Goal: Transaction & Acquisition: Purchase product/service

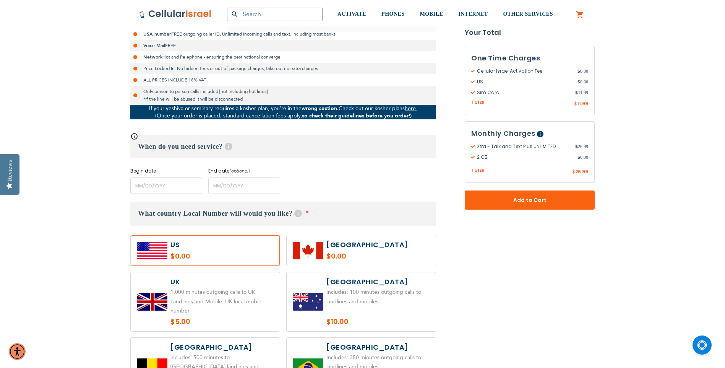
scroll to position [229, 0]
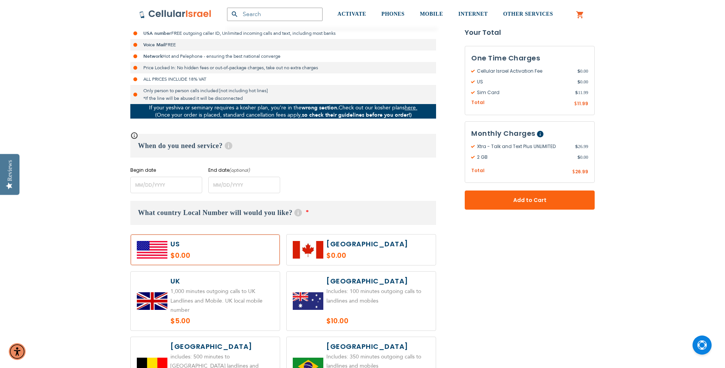
drag, startPoint x: 224, startPoint y: 250, endPoint x: 228, endPoint y: 247, distance: 4.7
click at [224, 249] on label at bounding box center [205, 249] width 149 height 31
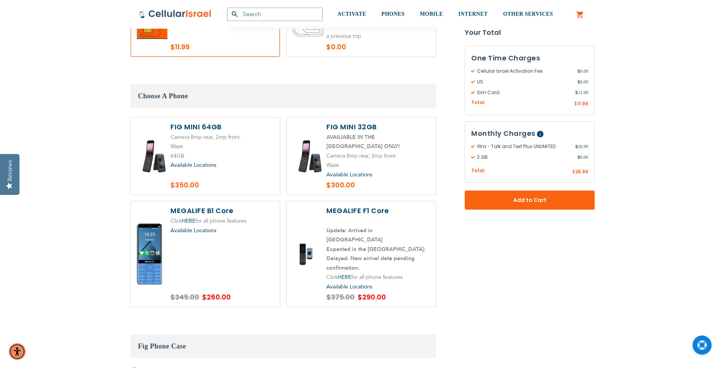
scroll to position [917, 0]
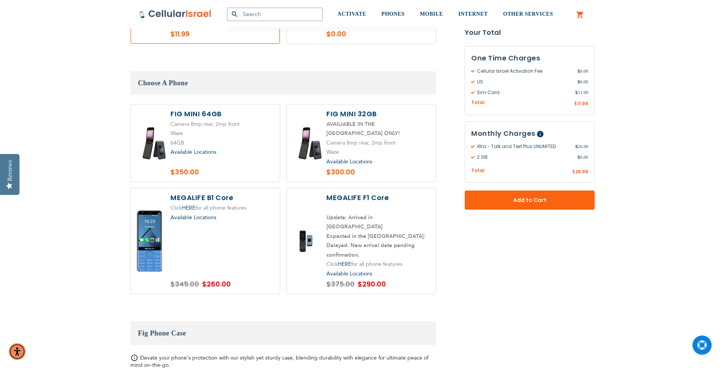
click at [186, 129] on label at bounding box center [205, 143] width 149 height 78
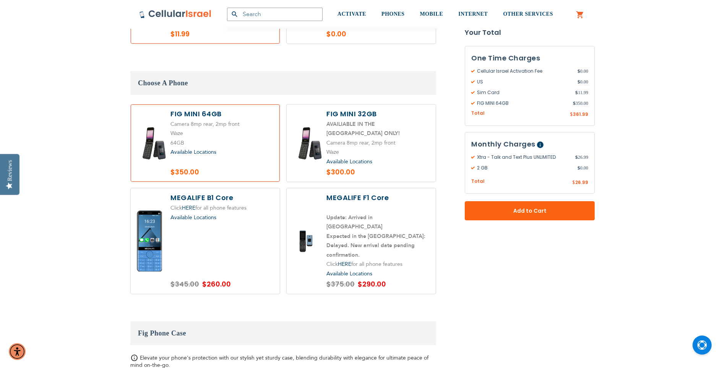
click at [225, 112] on label at bounding box center [205, 143] width 149 height 78
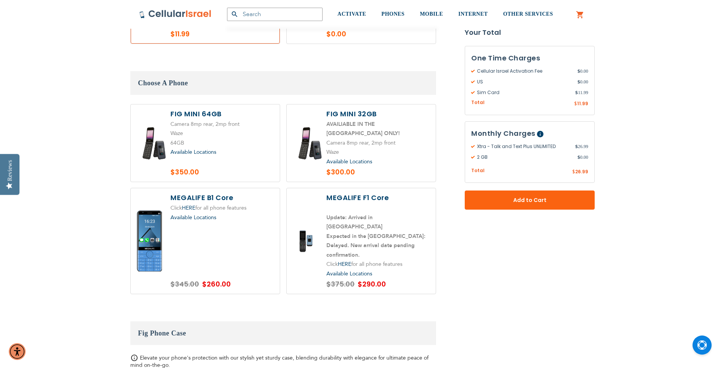
click at [225, 112] on label at bounding box center [205, 143] width 149 height 78
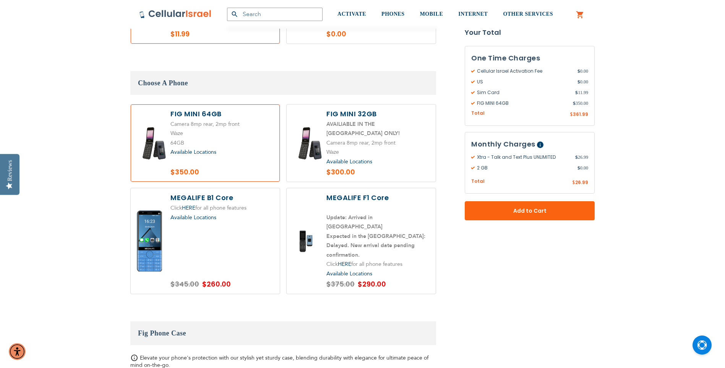
drag, startPoint x: 168, startPoint y: 111, endPoint x: 210, endPoint y: 112, distance: 41.7
click at [210, 112] on label at bounding box center [205, 143] width 149 height 78
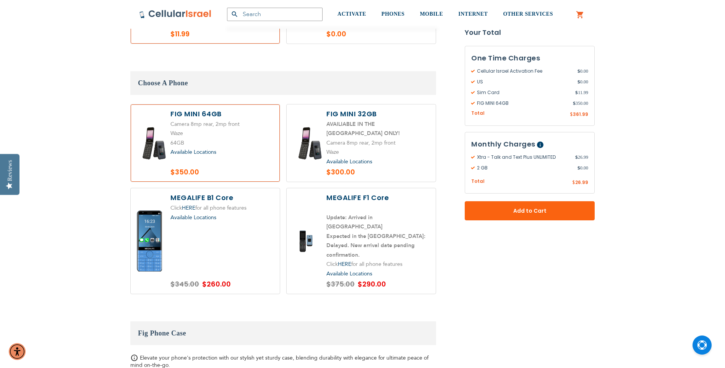
click at [210, 112] on label at bounding box center [205, 143] width 149 height 78
radio input "true"
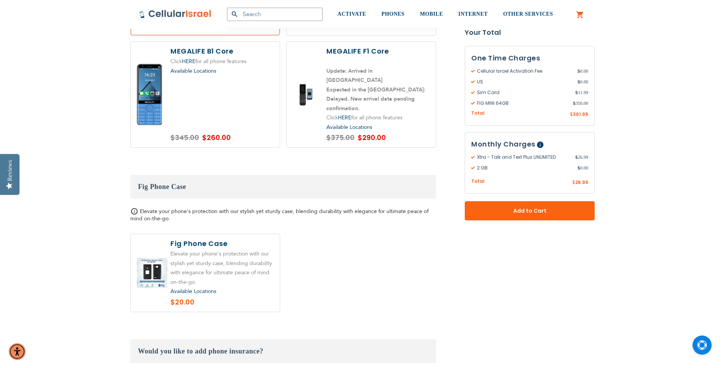
scroll to position [1070, 0]
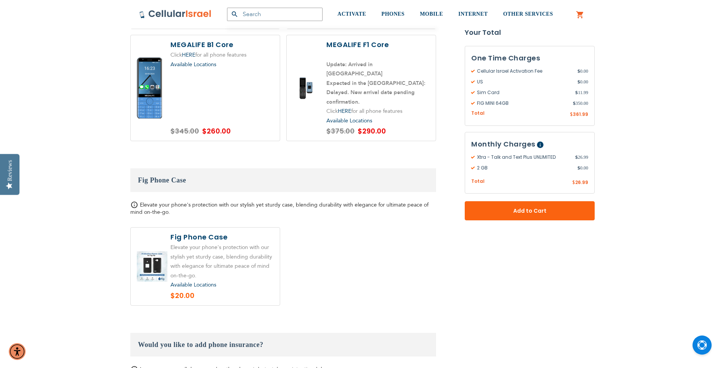
click at [256, 240] on label at bounding box center [205, 266] width 149 height 78
radio input "true"
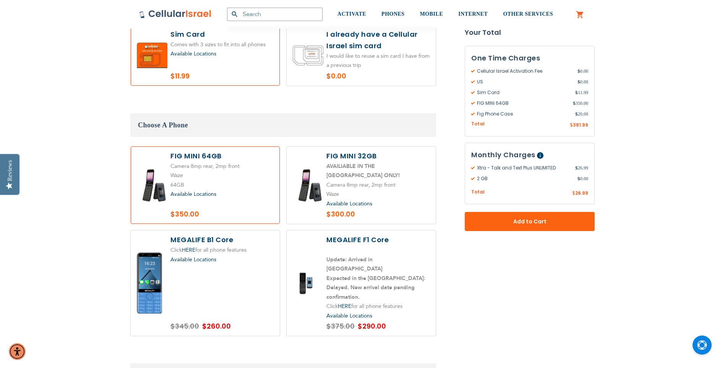
scroll to position [879, 0]
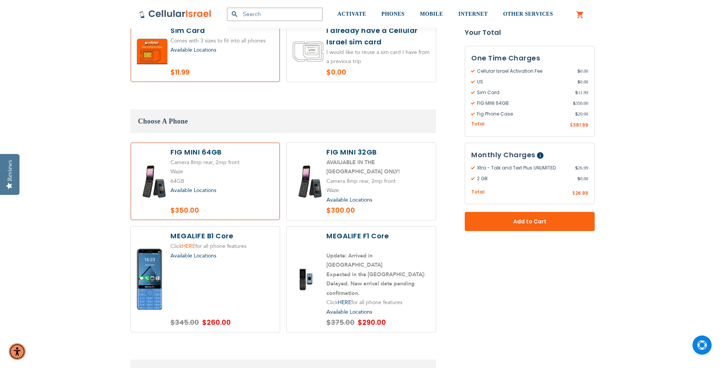
click at [190, 242] on link "HERE" at bounding box center [188, 245] width 13 height 7
click at [216, 232] on label at bounding box center [205, 278] width 149 height 105
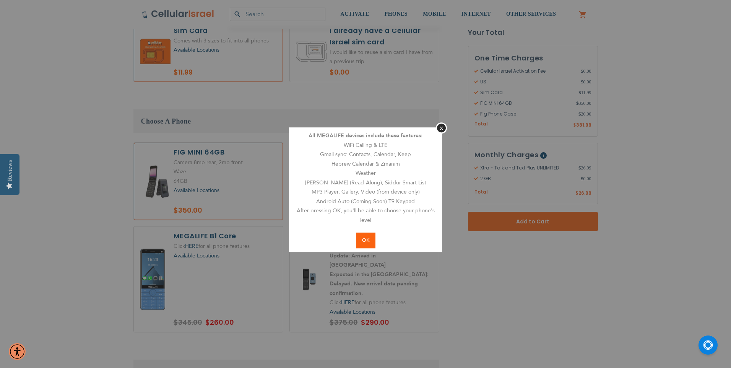
click at [363, 237] on span "OK" at bounding box center [365, 240] width 7 height 7
radio input "true"
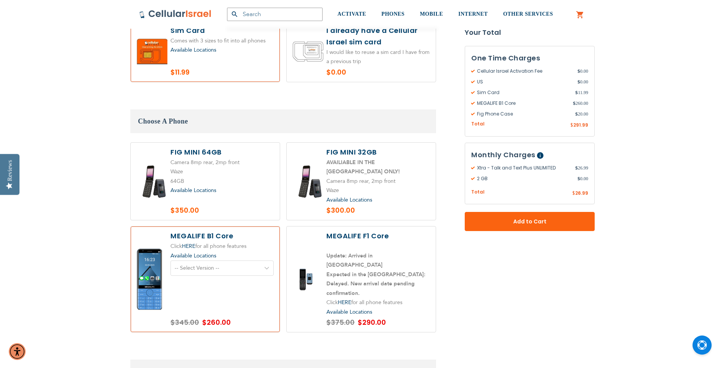
click at [216, 260] on select "-- Select Version -- Version 1. Talk - Voice only, no texting Version 2. Text -…" at bounding box center [221, 267] width 103 height 15
click at [198, 252] on span "Available Locations" at bounding box center [193, 255] width 46 height 7
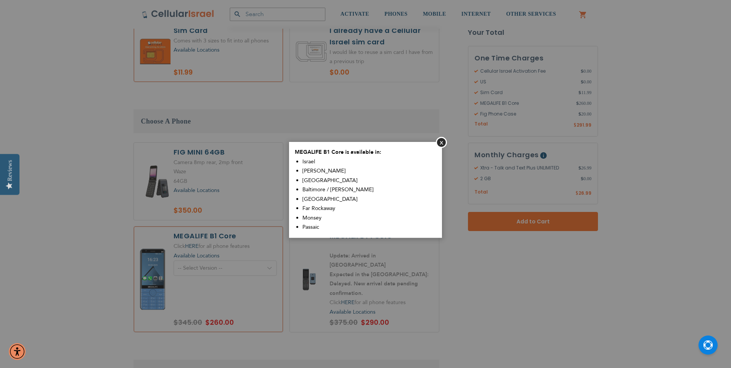
click at [198, 243] on aside "Close MEGALIFE B1 Core is available in: [GEOGRAPHIC_DATA] Sim Shalom [GEOGRAPHI…" at bounding box center [365, 184] width 731 height 368
click at [442, 143] on button "Close" at bounding box center [441, 142] width 11 height 11
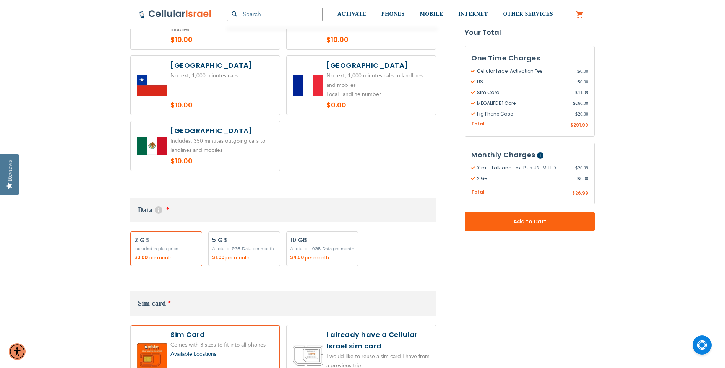
scroll to position [573, 0]
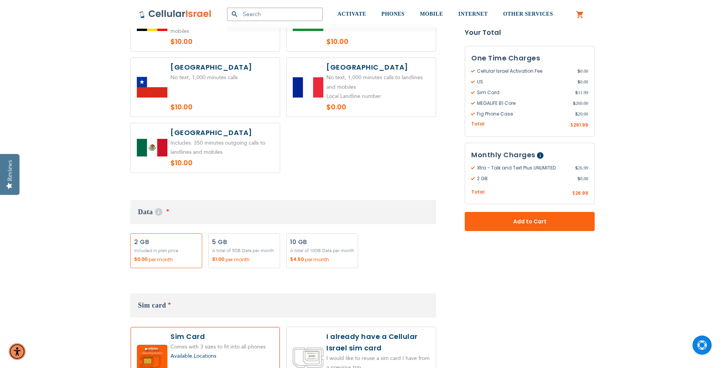
click at [182, 247] on label "Add" at bounding box center [166, 250] width 72 height 35
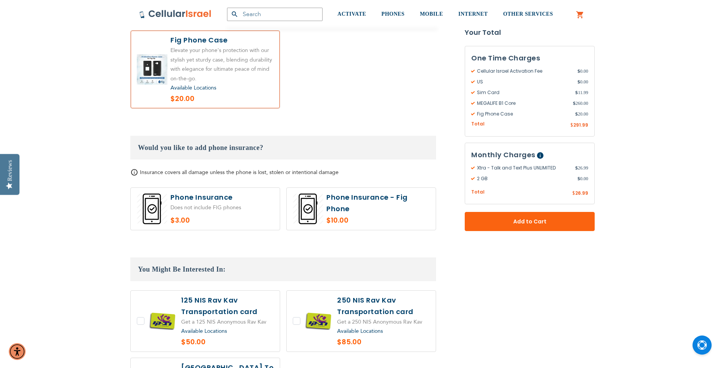
scroll to position [1299, 0]
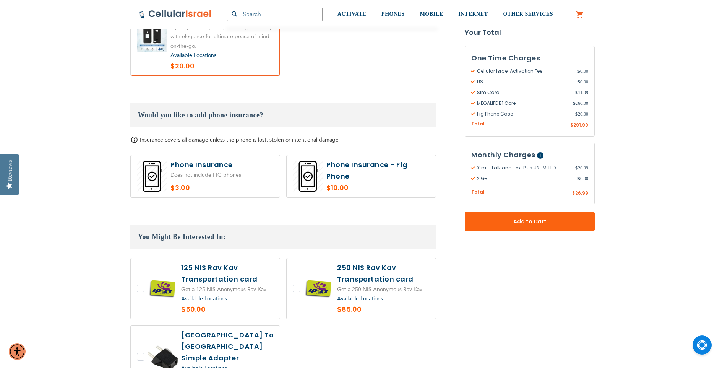
click at [334, 155] on label at bounding box center [361, 176] width 149 height 42
radio input "true"
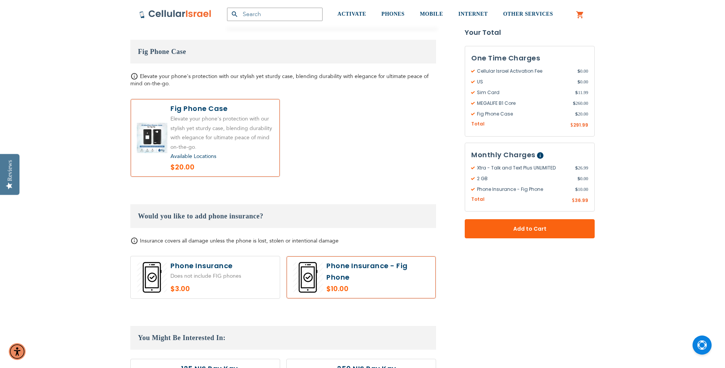
scroll to position [1185, 0]
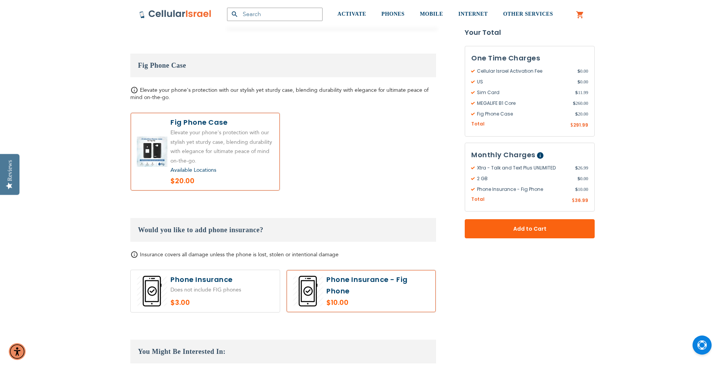
click at [205, 127] on label at bounding box center [205, 152] width 149 height 78
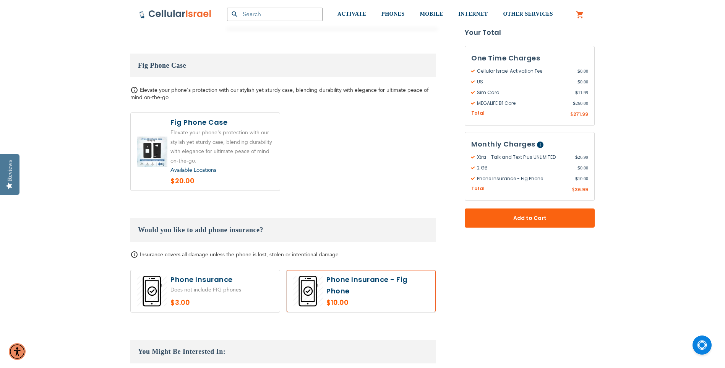
click at [205, 127] on label at bounding box center [205, 152] width 149 height 78
radio input "true"
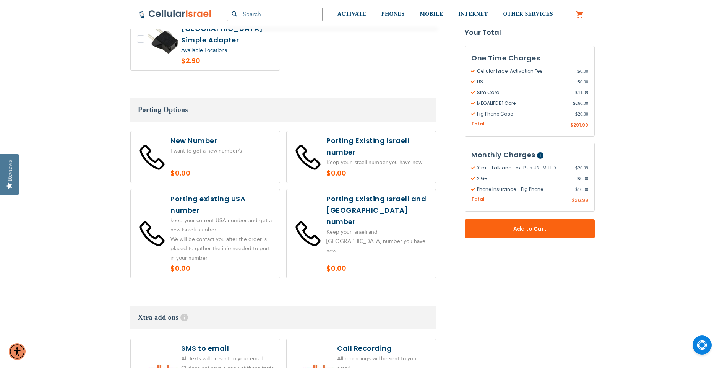
scroll to position [1605, 0]
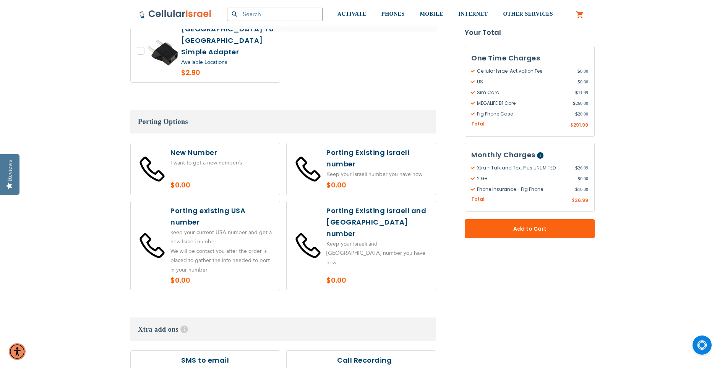
click at [324, 201] on label at bounding box center [361, 245] width 149 height 89
radio input "true"
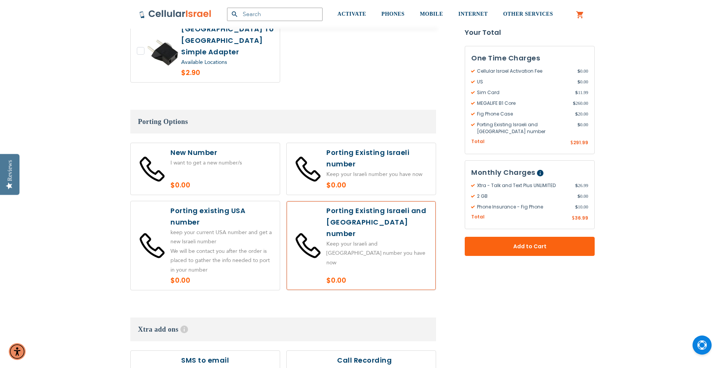
click at [255, 143] on label at bounding box center [205, 169] width 149 height 52
radio input "true"
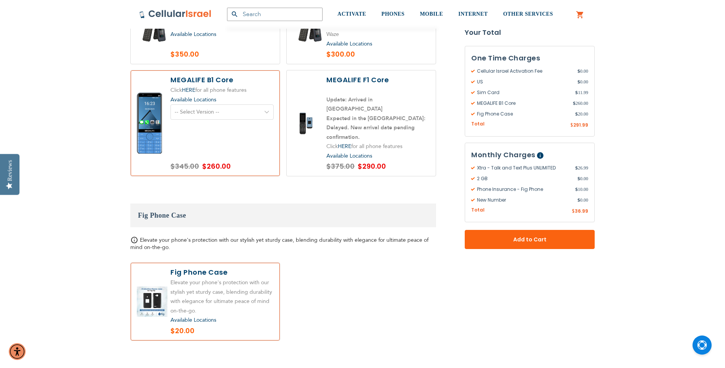
scroll to position [1032, 0]
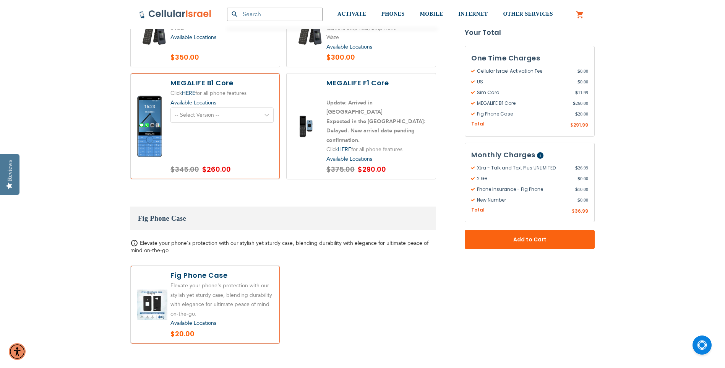
click at [195, 266] on label at bounding box center [205, 305] width 149 height 78
radio input "false"
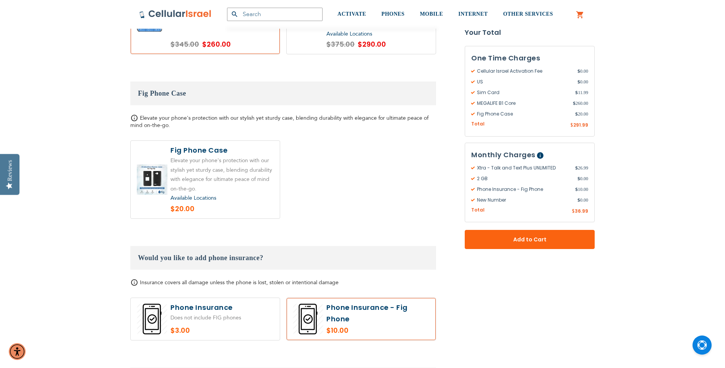
scroll to position [1185, 0]
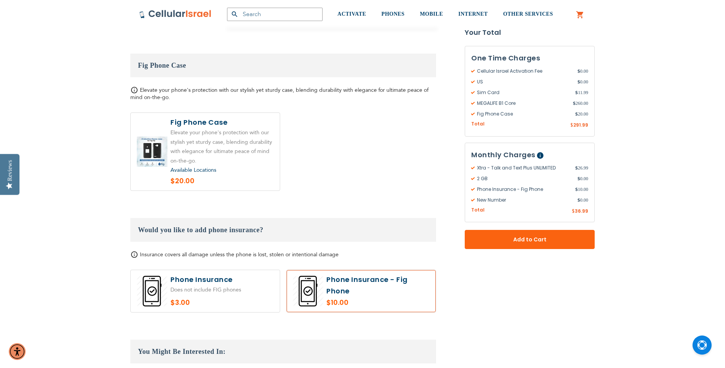
click at [211, 270] on label at bounding box center [205, 291] width 149 height 42
radio input "true"
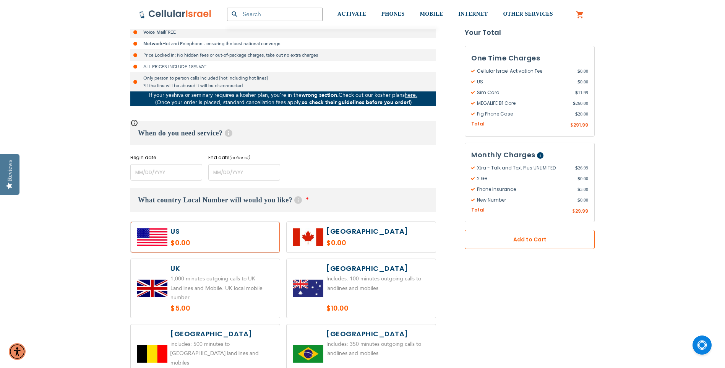
scroll to position [229, 0]
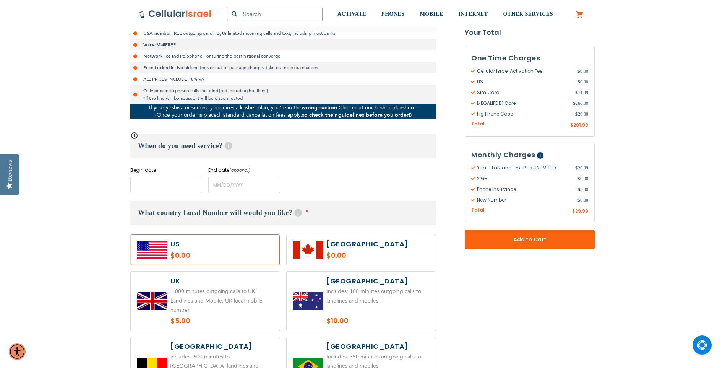
click at [180, 187] on input "name" at bounding box center [166, 185] width 72 height 16
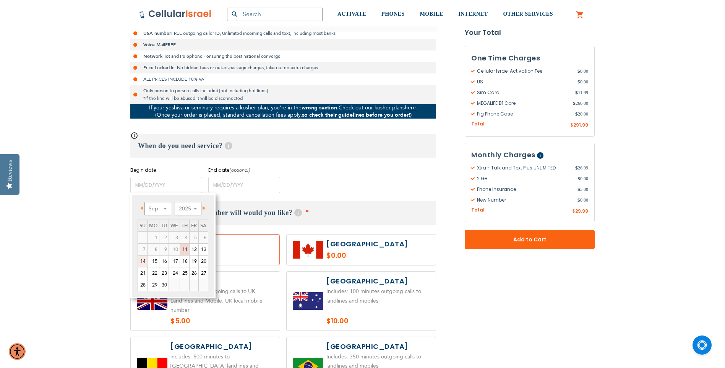
drag, startPoint x: 144, startPoint y: 261, endPoint x: 173, endPoint y: 260, distance: 29.0
click at [144, 261] on link "14" at bounding box center [142, 260] width 9 height 11
type input "[DATE]"
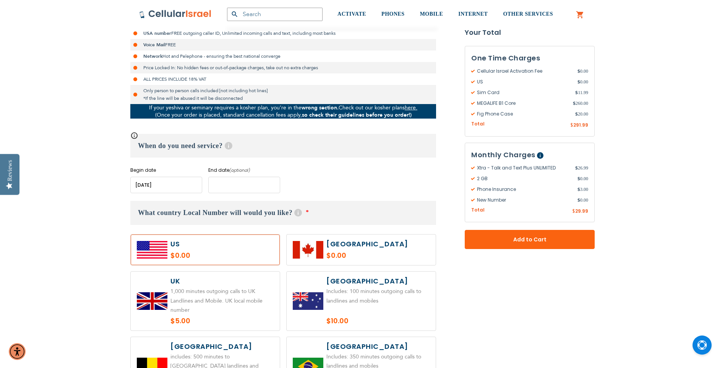
click at [239, 184] on input "name" at bounding box center [244, 185] width 72 height 16
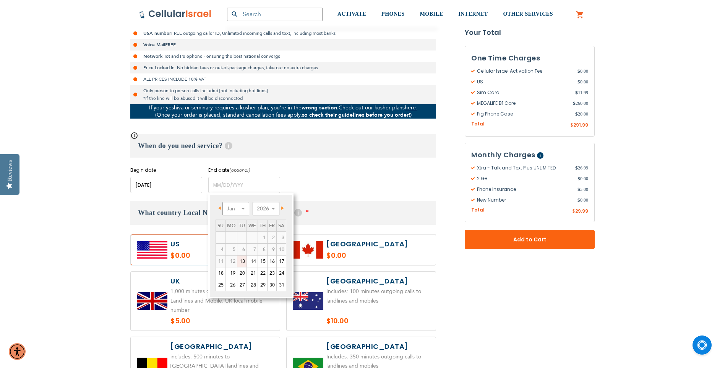
click at [284, 208] on span "Next" at bounding box center [282, 208] width 3 height 4
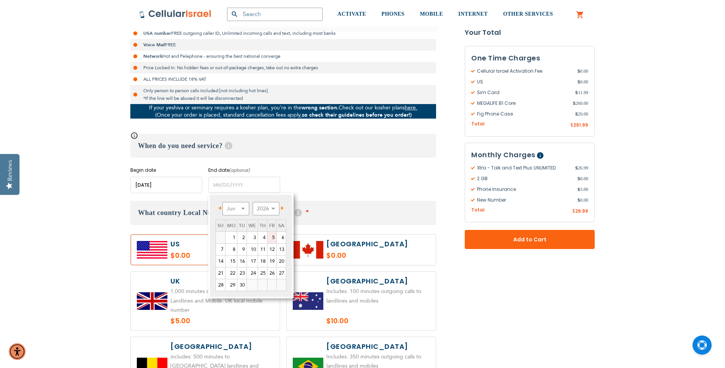
click at [273, 235] on link "5" at bounding box center [272, 237] width 9 height 11
type input "[DATE]"
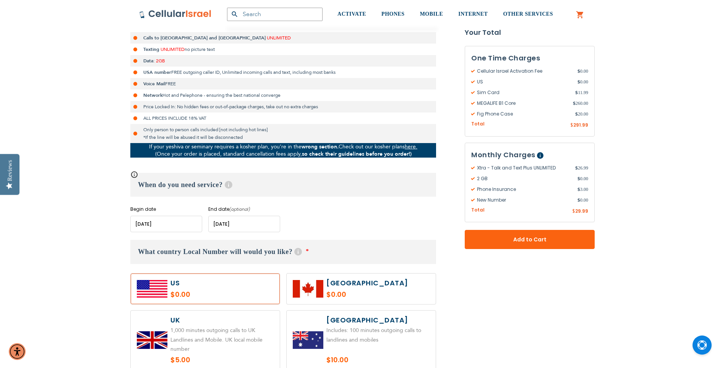
scroll to position [191, 0]
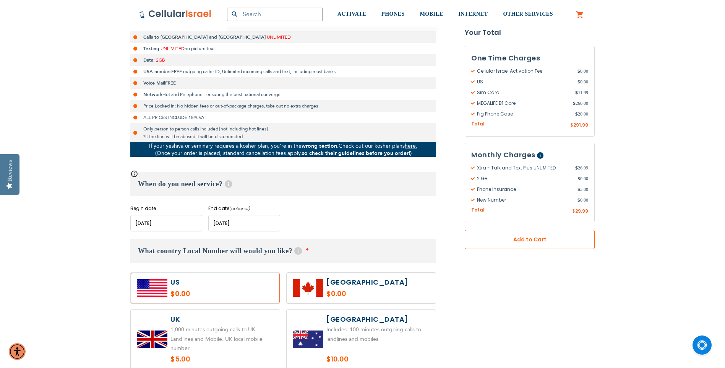
click at [531, 244] on button "Add to Cart" at bounding box center [530, 239] width 130 height 19
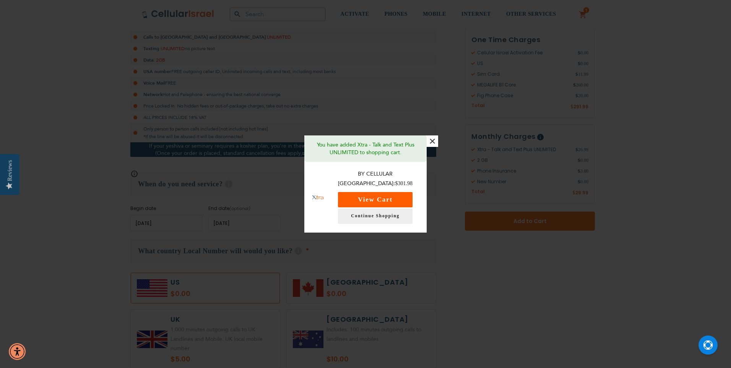
click at [383, 195] on button "View Cart" at bounding box center [375, 199] width 75 height 15
